Goal: Information Seeking & Learning: Compare options

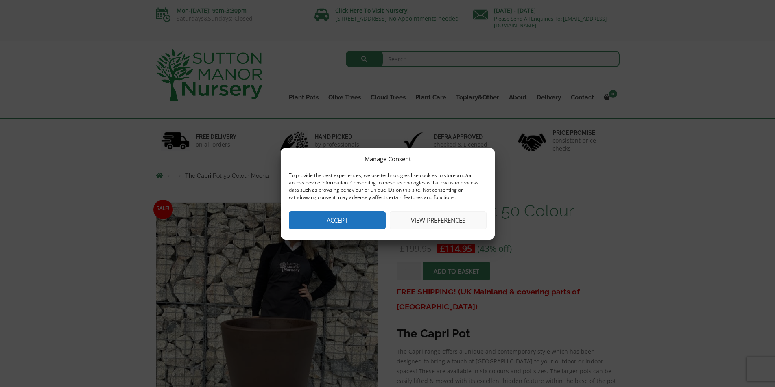
click at [361, 217] on button "Accept" at bounding box center [337, 220] width 97 height 18
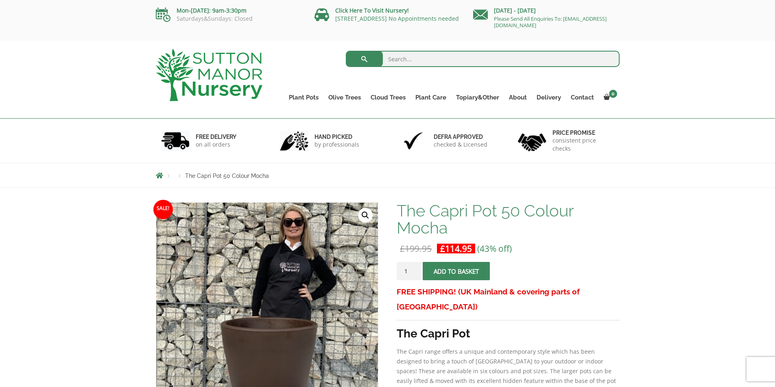
click at [361, 217] on link "🔍" at bounding box center [365, 215] width 15 height 15
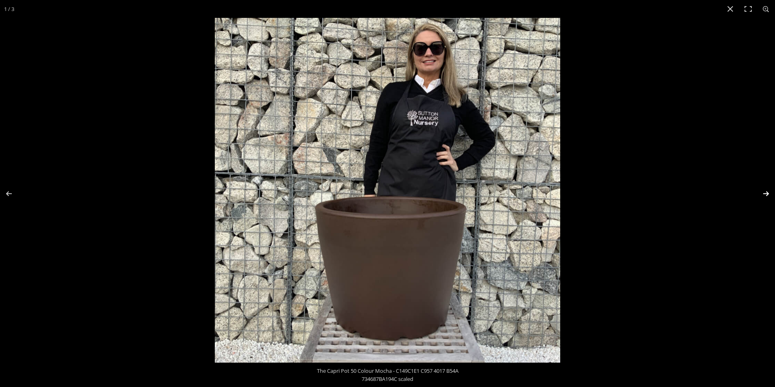
click at [768, 190] on button "Next (arrow right)" at bounding box center [760, 194] width 28 height 41
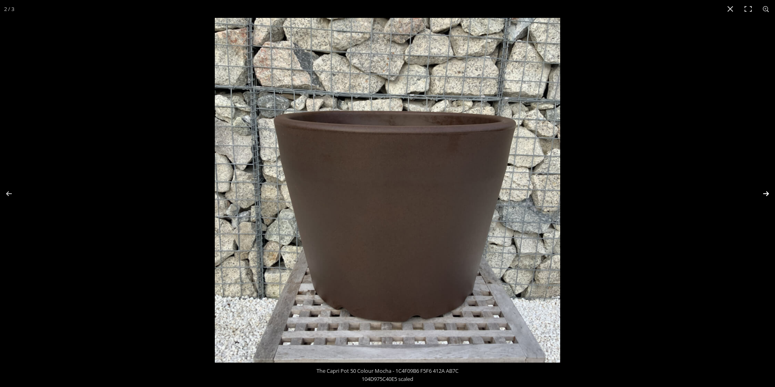
click at [768, 190] on button "Next (arrow right)" at bounding box center [760, 194] width 28 height 41
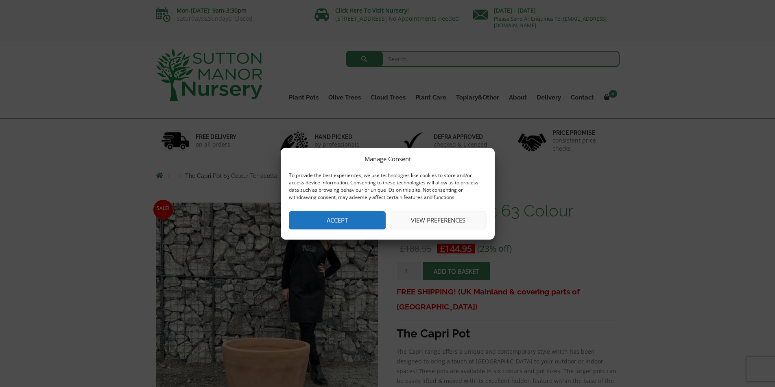
click at [348, 219] on button "Accept" at bounding box center [337, 220] width 97 height 18
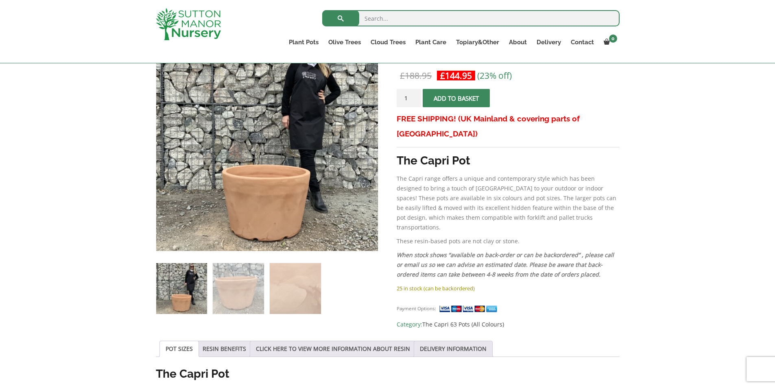
scroll to position [148, 0]
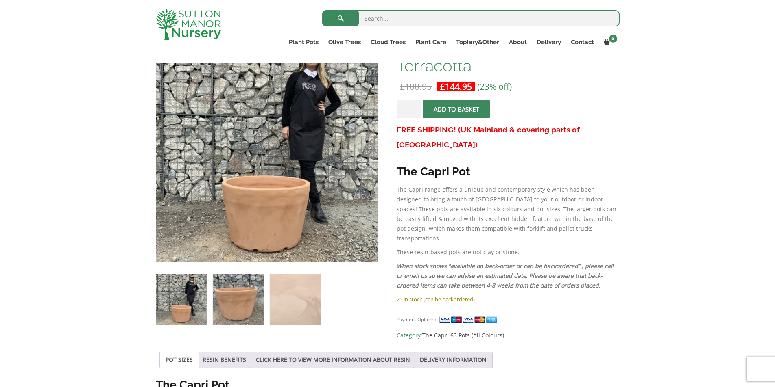
click at [253, 294] on img at bounding box center [238, 299] width 51 height 51
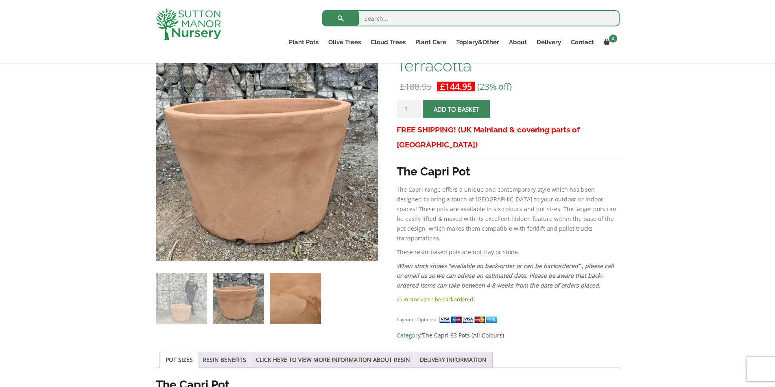
click at [312, 289] on img at bounding box center [295, 299] width 51 height 51
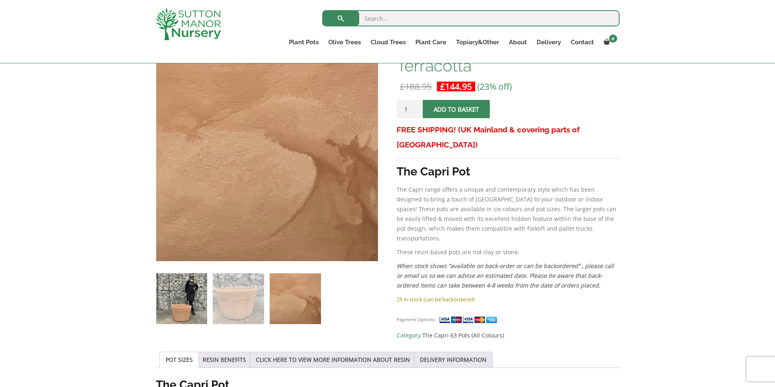
click at [168, 294] on img at bounding box center [181, 299] width 51 height 51
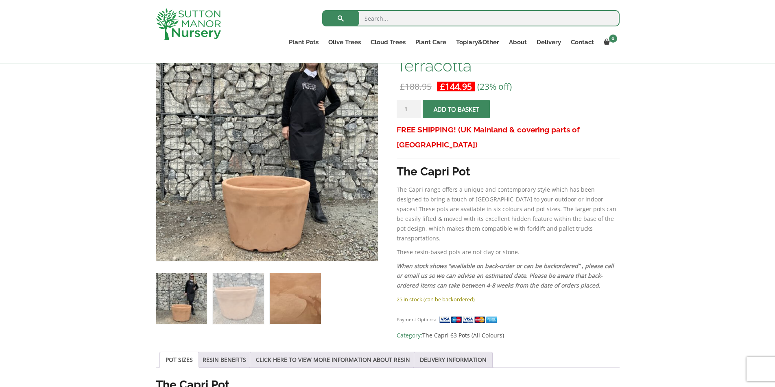
click at [303, 295] on img at bounding box center [295, 299] width 51 height 51
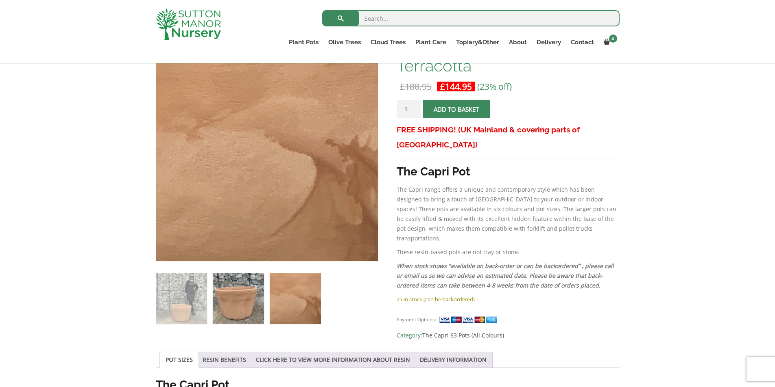
click at [242, 300] on img at bounding box center [238, 299] width 51 height 51
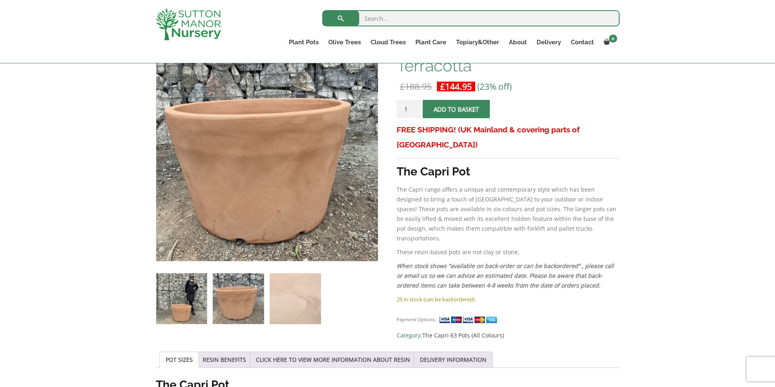
click at [169, 281] on img at bounding box center [181, 299] width 51 height 51
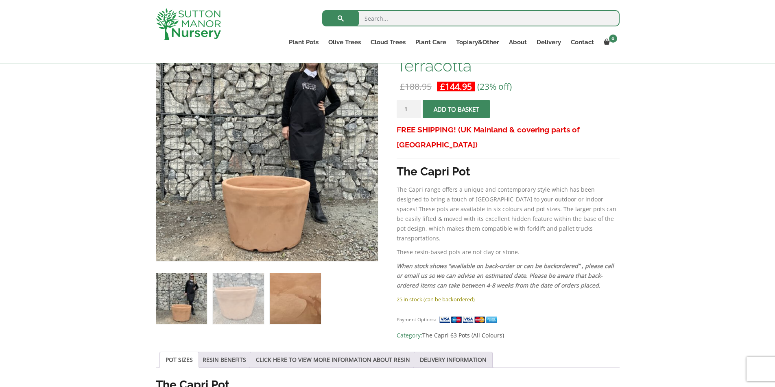
click at [305, 284] on img at bounding box center [295, 299] width 51 height 51
